Goal: Task Accomplishment & Management: Manage account settings

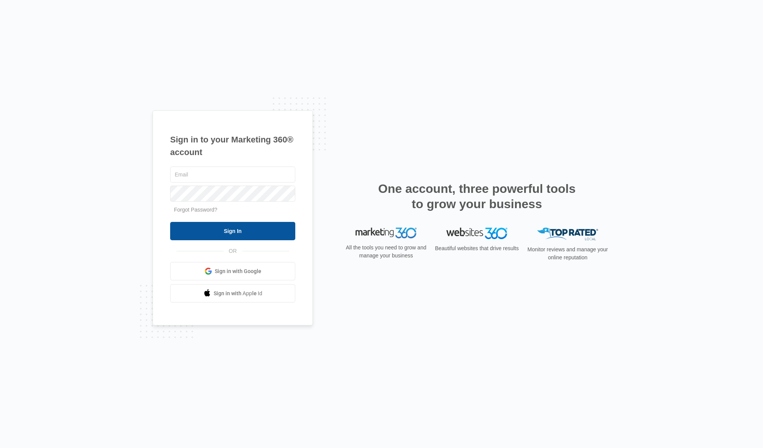
type input "[EMAIL_ADDRESS][DOMAIN_NAME]"
click at [237, 228] on input "Sign In" at bounding box center [232, 231] width 125 height 18
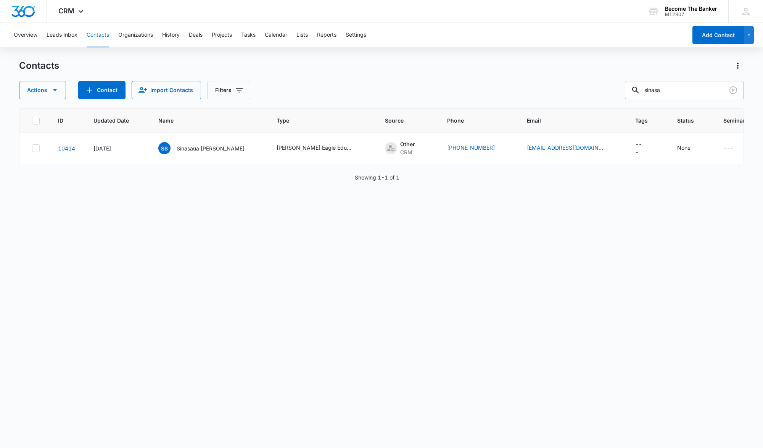
click at [679, 93] on input "sinasa" at bounding box center [684, 90] width 119 height 18
type input "s"
type input "Urbina"
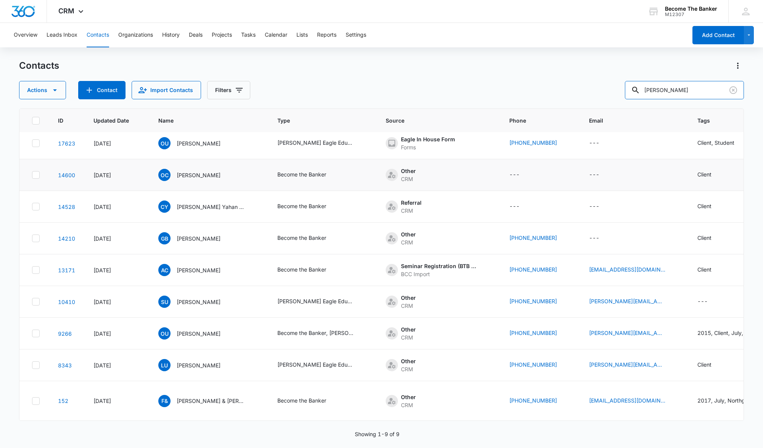
scroll to position [266, 0]
click at [163, 359] on span "LU" at bounding box center [164, 365] width 12 height 12
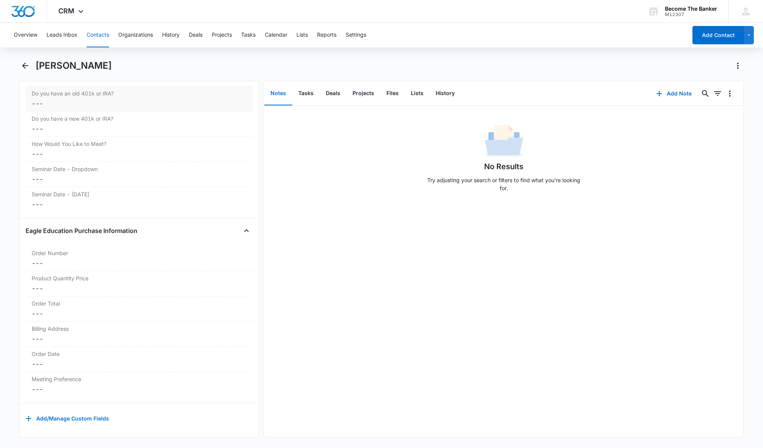
scroll to position [1892, 0]
